Goal: Task Accomplishment & Management: Manage account settings

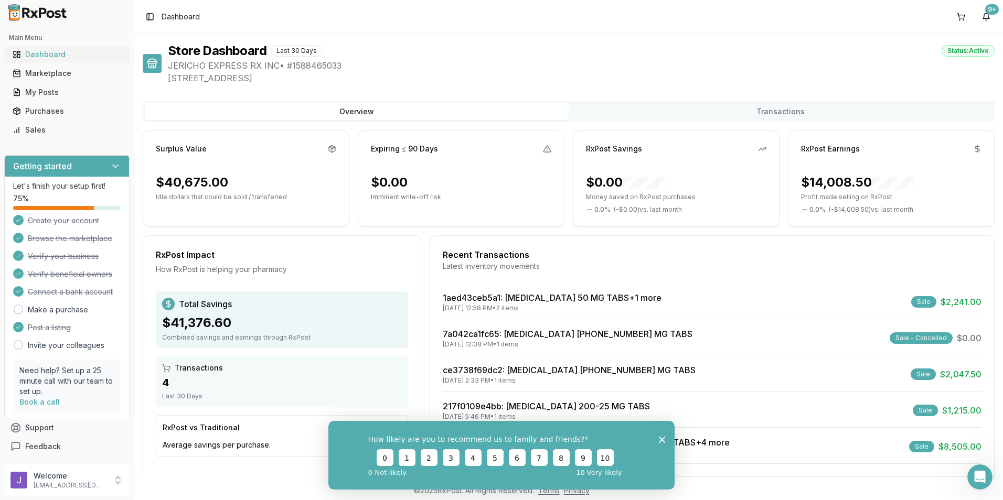
click at [63, 55] on div "Dashboard" at bounding box center [67, 54] width 109 height 10
click at [986, 16] on button "9+" at bounding box center [985, 16] width 17 height 17
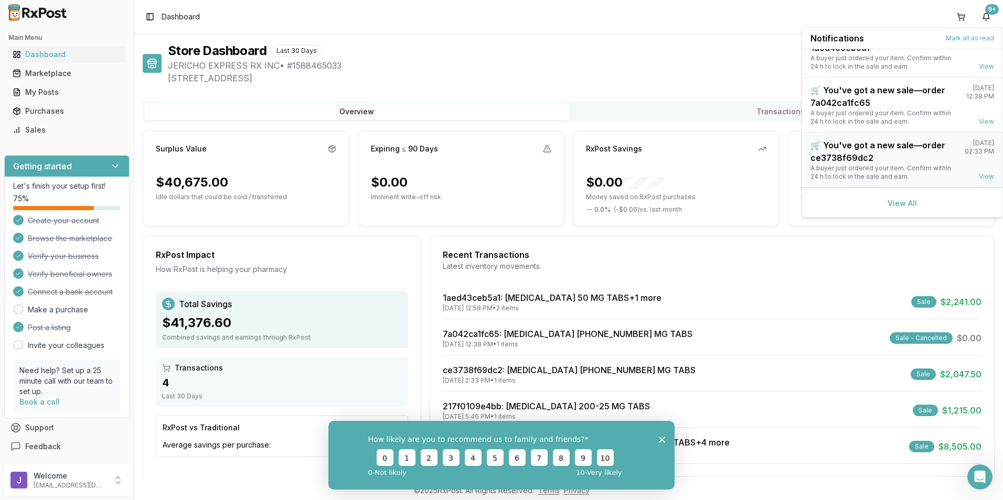
scroll to position [137, 0]
click at [900, 201] on link "View All" at bounding box center [901, 202] width 29 height 9
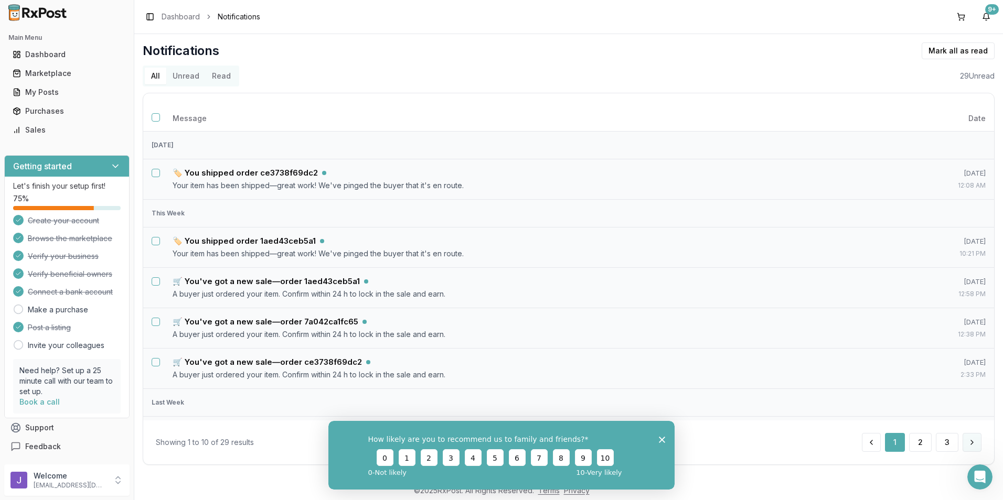
click at [966, 440] on button at bounding box center [971, 442] width 19 height 19
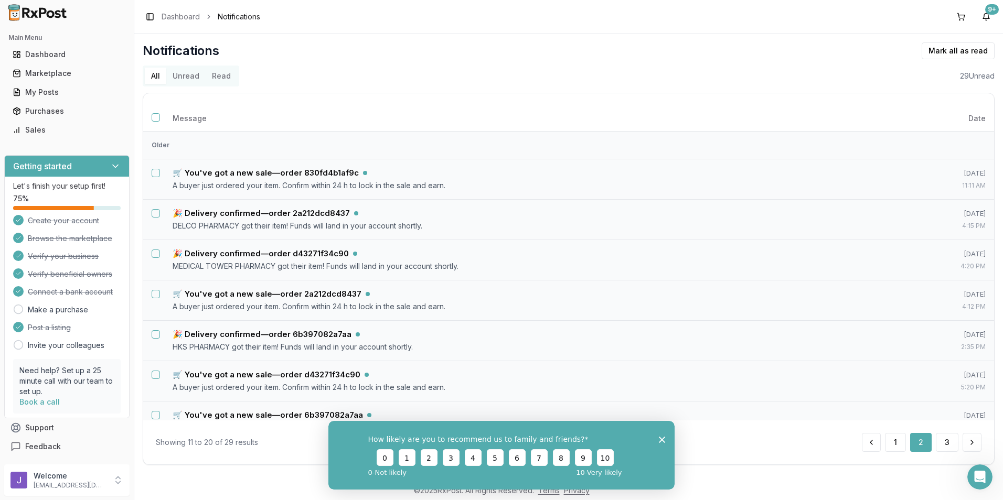
click at [966, 440] on button at bounding box center [971, 442] width 19 height 19
click at [215, 73] on button "Read" at bounding box center [221, 76] width 31 height 17
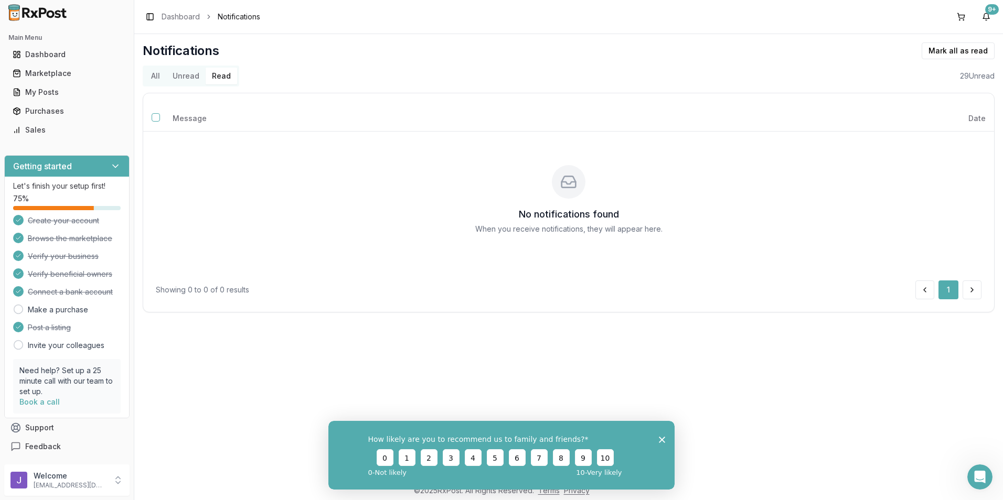
click at [156, 82] on button "All" at bounding box center [155, 76] width 21 height 17
click at [155, 78] on button "All" at bounding box center [155, 76] width 21 height 17
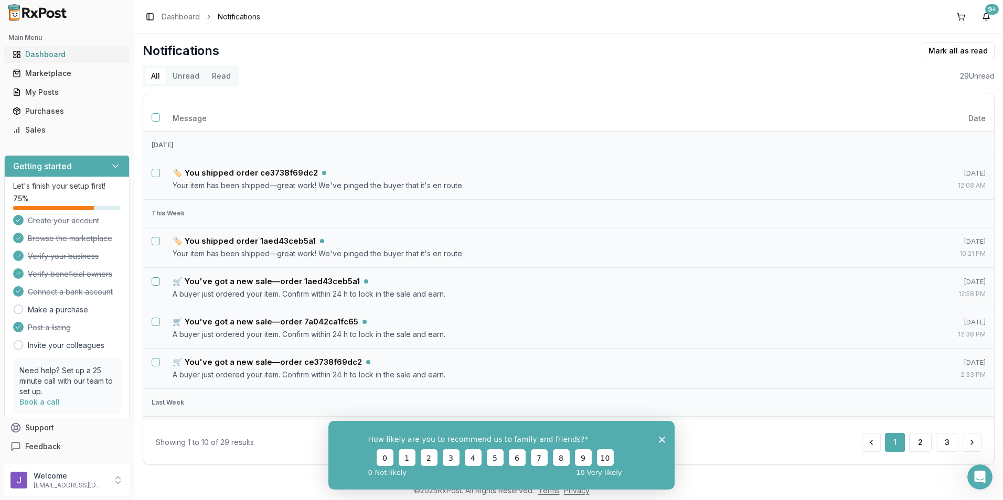
click at [70, 52] on div "Dashboard" at bounding box center [67, 54] width 109 height 10
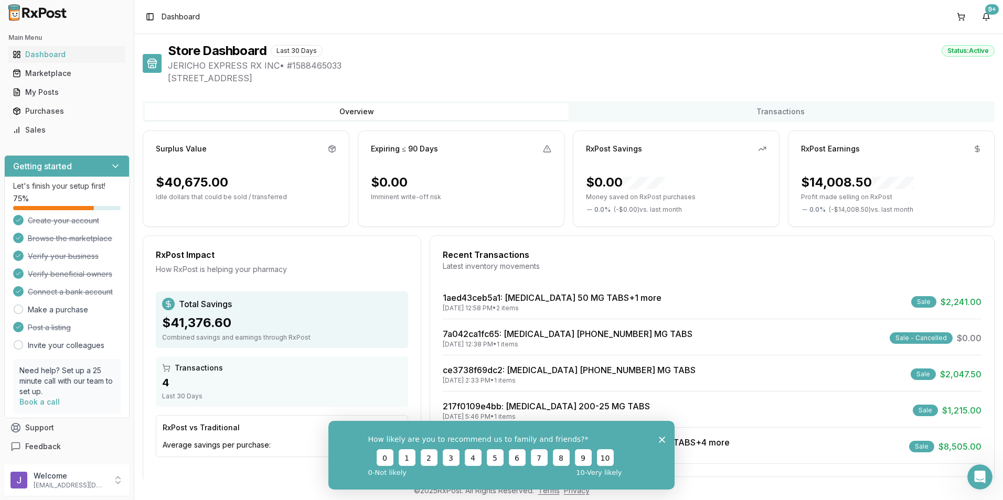
drag, startPoint x: 661, startPoint y: 437, endPoint x: 990, endPoint y: 858, distance: 534.3
click at [661, 437] on icon "Close survey" at bounding box center [662, 439] width 6 height 6
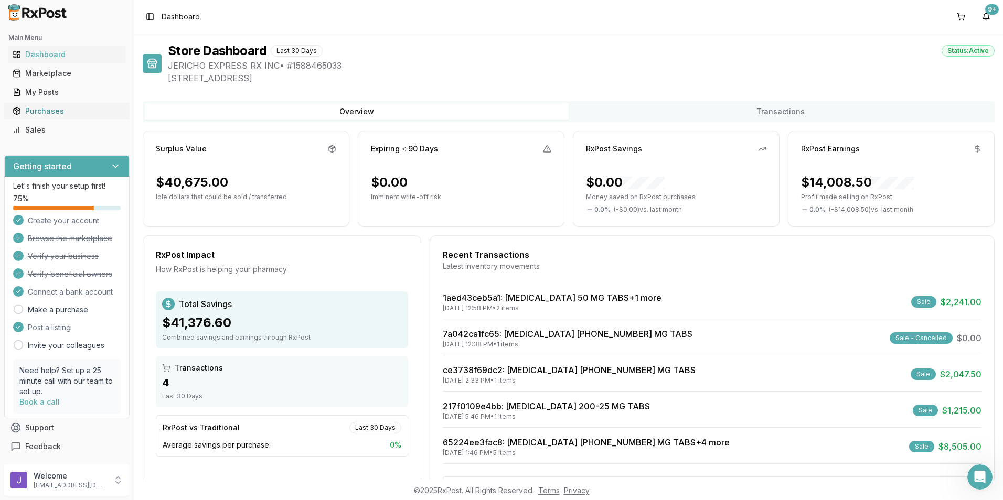
click at [75, 110] on div "Purchases" at bounding box center [67, 111] width 109 height 10
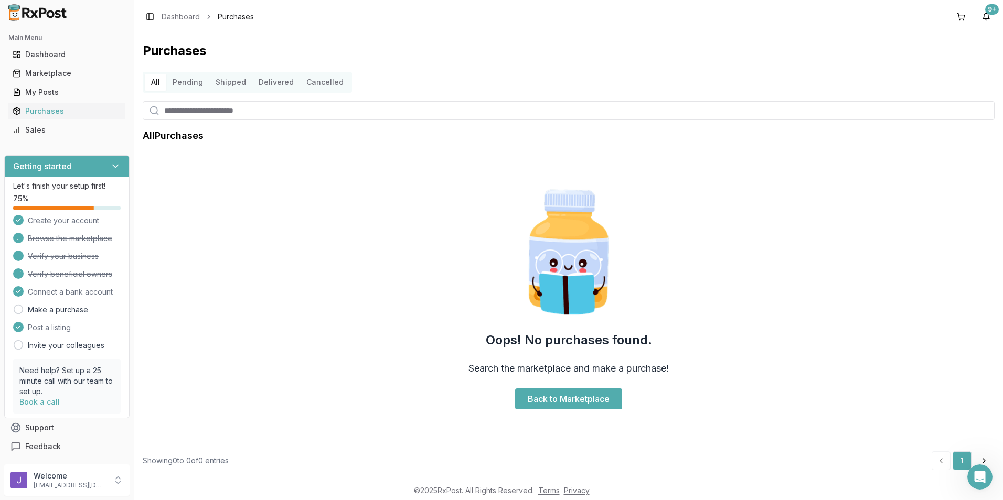
click at [260, 87] on button "Delivered" at bounding box center [276, 82] width 48 height 17
click at [262, 77] on button "Delivered" at bounding box center [276, 82] width 48 height 17
click at [230, 82] on button "Shipped" at bounding box center [230, 82] width 43 height 17
click at [328, 80] on button "Cancelled" at bounding box center [325, 82] width 50 height 17
click at [189, 81] on button "Pending" at bounding box center [187, 82] width 43 height 17
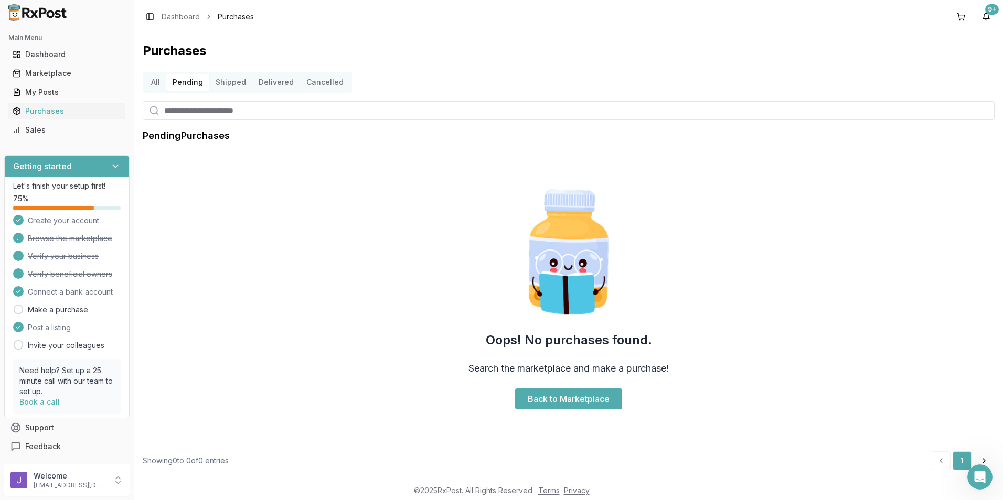
click at [150, 83] on button "All" at bounding box center [155, 82] width 21 height 17
click at [94, 123] on link "Sales" at bounding box center [66, 130] width 117 height 19
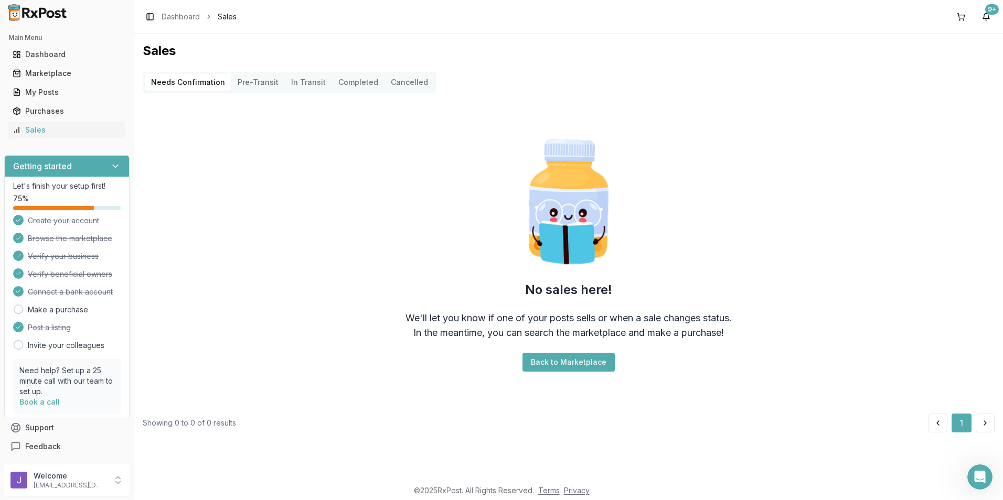
click at [201, 87] on Confirmation "Needs Confirmation" at bounding box center [188, 82] width 87 height 17
